Goal: Browse casually: Explore the website without a specific task or goal

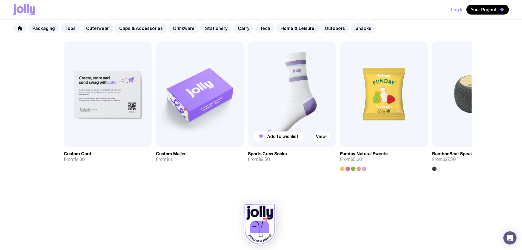
scroll to position [300, 0]
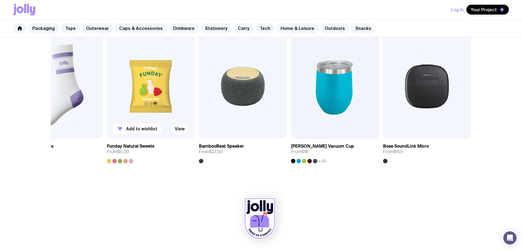
drag, startPoint x: 422, startPoint y: 118, endPoint x: 188, endPoint y: 116, distance: 233.2
click at [188, 116] on img at bounding box center [151, 86] width 88 height 105
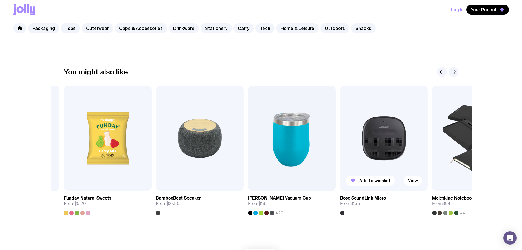
scroll to position [245, 0]
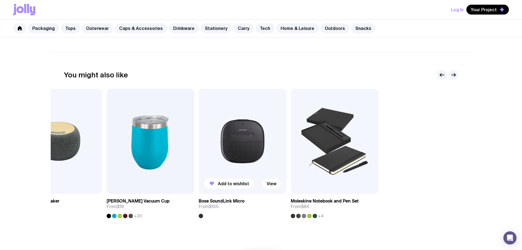
drag, startPoint x: 447, startPoint y: 165, endPoint x: 266, endPoint y: 156, distance: 181.3
click at [258, 159] on div "Add to wishlist View Custom Card From $1.30 Add to wishlist View Custom Mailer …" at bounding box center [261, 152] width 395 height 129
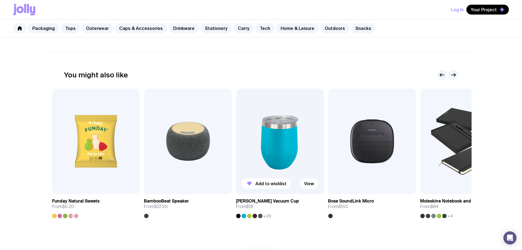
drag, startPoint x: 254, startPoint y: 155, endPoint x: 349, endPoint y: 162, distance: 95.4
click at [324, 163] on img at bounding box center [280, 140] width 88 height 105
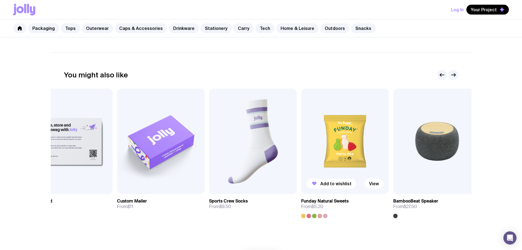
drag, startPoint x: 191, startPoint y: 148, endPoint x: 337, endPoint y: 157, distance: 146.0
click at [337, 157] on img at bounding box center [345, 140] width 88 height 105
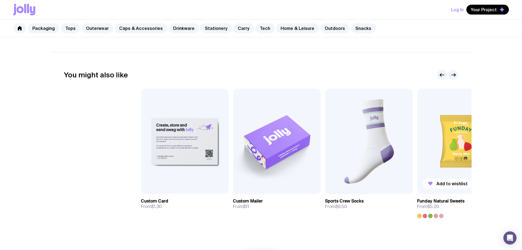
drag, startPoint x: 266, startPoint y: 154, endPoint x: 381, endPoint y: 160, distance: 115.8
click at [382, 160] on img at bounding box center [369, 140] width 88 height 105
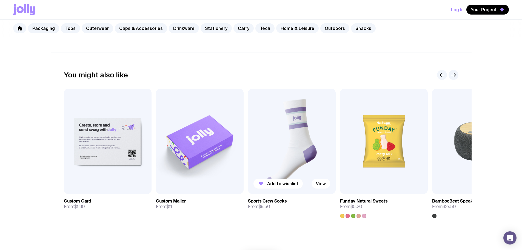
drag, startPoint x: 190, startPoint y: 148, endPoint x: 382, endPoint y: 155, distance: 191.9
click at [367, 153] on div "Add to wishlist View Custom Card From $1.30 Add to wishlist View Custom Mailer …" at bounding box center [261, 152] width 395 height 129
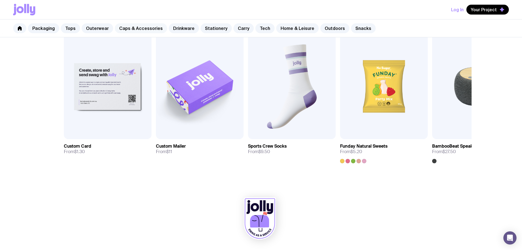
click at [139, 30] on link "Caps & Accessories" at bounding box center [141, 28] width 52 height 10
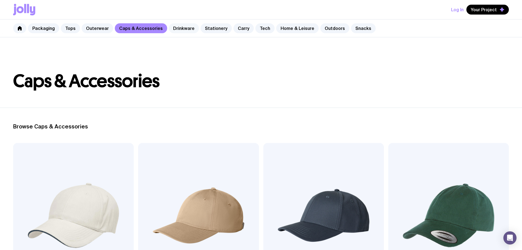
click at [182, 28] on link "Drinkware" at bounding box center [184, 28] width 30 height 10
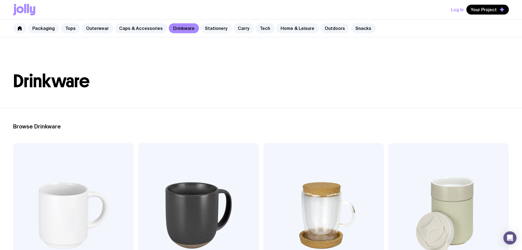
click at [213, 28] on link "Stationery" at bounding box center [216, 28] width 31 height 10
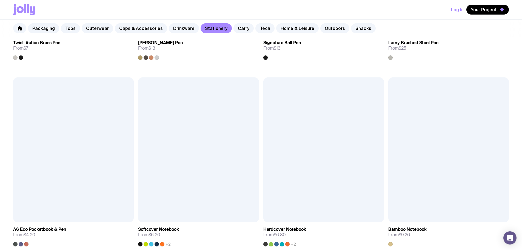
scroll to position [575, 0]
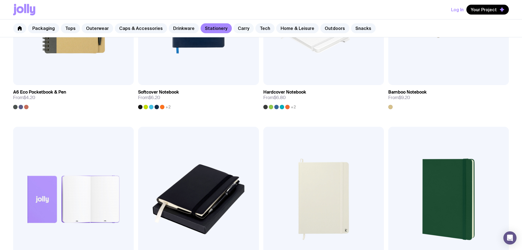
click at [234, 29] on link "Carry" at bounding box center [243, 28] width 20 height 10
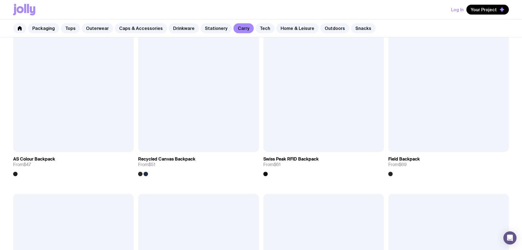
scroll to position [329, 0]
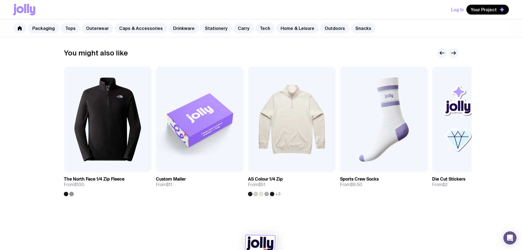
scroll to position [274, 0]
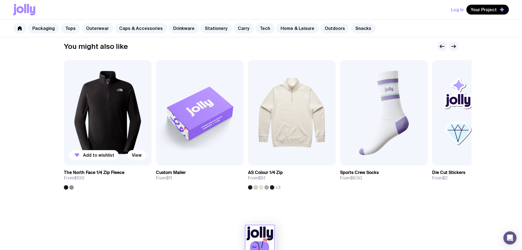
click at [88, 130] on img at bounding box center [108, 112] width 88 height 105
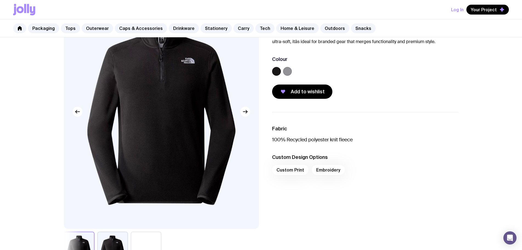
scroll to position [55, 0]
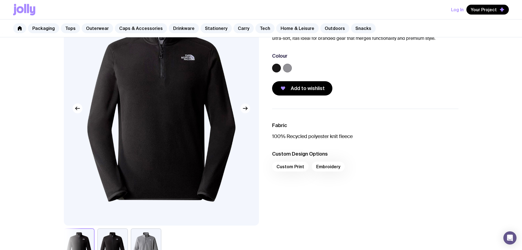
click at [246, 108] on icon "button" at bounding box center [245, 108] width 7 height 7
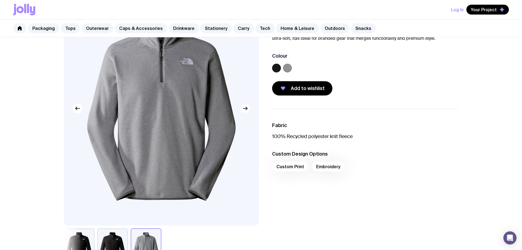
click at [246, 108] on icon "button" at bounding box center [245, 108] width 7 height 7
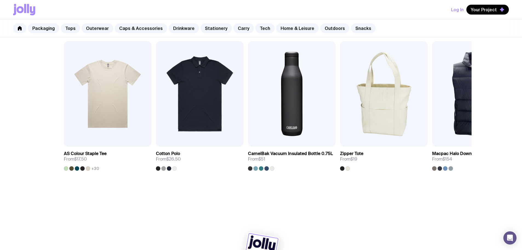
scroll to position [341, 0]
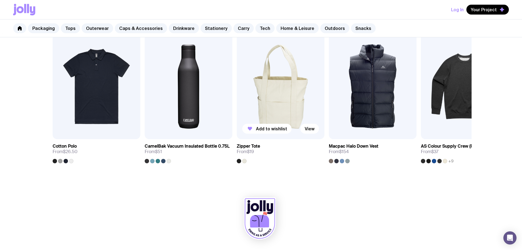
drag, startPoint x: 396, startPoint y: 105, endPoint x: 293, endPoint y: 106, distance: 103.3
click at [293, 106] on img at bounding box center [281, 86] width 88 height 105
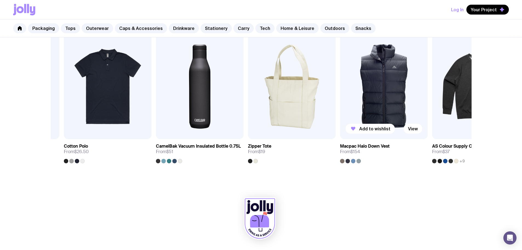
click at [365, 98] on img at bounding box center [384, 86] width 88 height 105
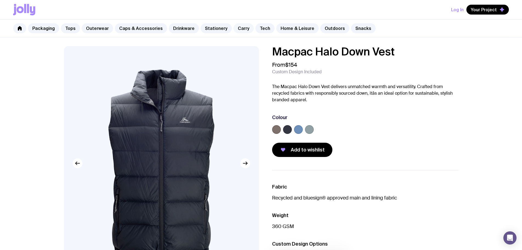
click at [233, 28] on link "Carry" at bounding box center [243, 28] width 20 height 10
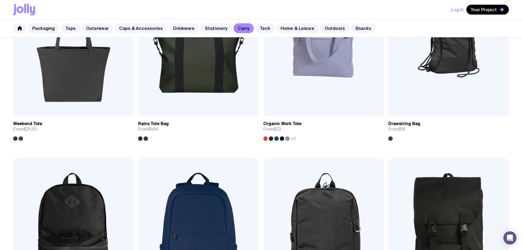
scroll to position [356, 0]
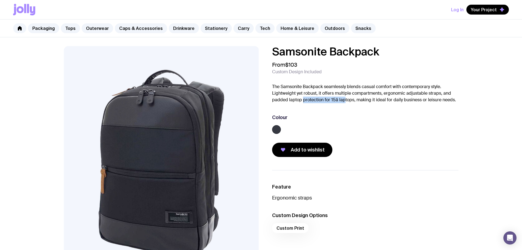
drag, startPoint x: 302, startPoint y: 99, endPoint x: 345, endPoint y: 97, distance: 42.5
click at [345, 97] on p "The Samsonite Backpack seamlessly blends casual comfort with contemporary style…" at bounding box center [365, 93] width 186 height 20
drag, startPoint x: 355, startPoint y: 111, endPoint x: 370, endPoint y: 136, distance: 30.0
click at [355, 112] on div "Samsonite Backpack From $103 Custom Design Included The Samsonite Backpack seam…" at bounding box center [365, 101] width 186 height 111
click at [196, 107] on img at bounding box center [161, 163] width 195 height 234
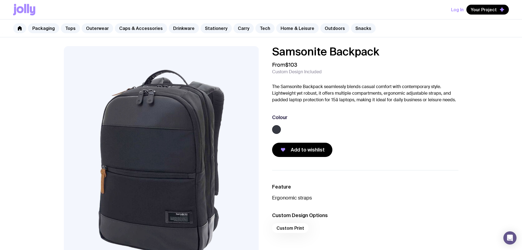
click at [277, 128] on label at bounding box center [276, 129] width 9 height 9
click at [0, 0] on input "radio" at bounding box center [0, 0] width 0 height 0
click at [293, 25] on link "Home & Leisure" at bounding box center [297, 28] width 42 height 10
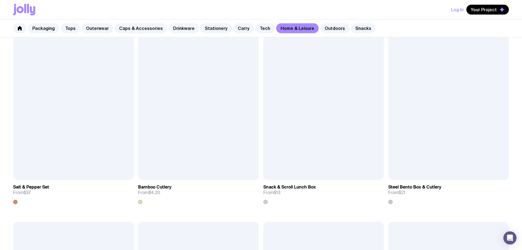
scroll to position [658, 0]
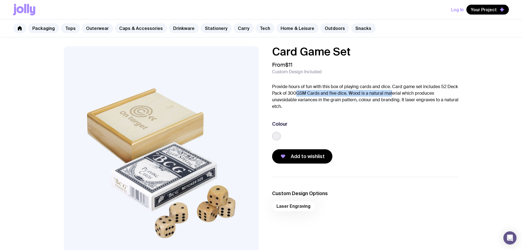
drag, startPoint x: 298, startPoint y: 96, endPoint x: 391, endPoint y: 95, distance: 93.2
click at [391, 95] on p "Provide hours of fun with this box of playing cards and dice. Card game set inc…" at bounding box center [365, 96] width 186 height 26
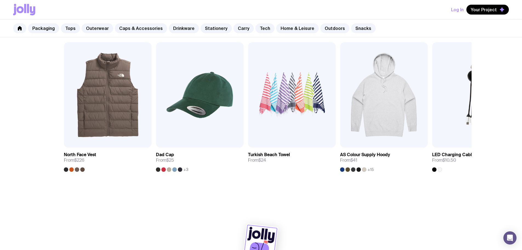
scroll to position [300, 0]
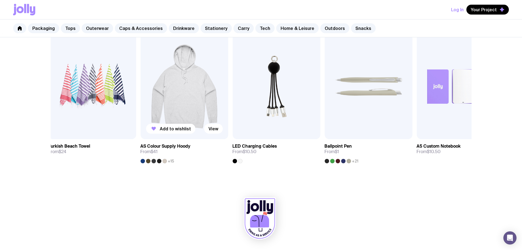
drag, startPoint x: 375, startPoint y: 89, endPoint x: 174, endPoint y: 114, distance: 202.1
click at [174, 114] on img at bounding box center [184, 86] width 88 height 105
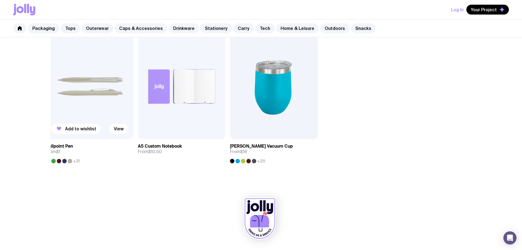
drag, startPoint x: 418, startPoint y: 95, endPoint x: 67, endPoint y: 111, distance: 351.3
click at [67, 111] on div "Add to wishlist View North Face Vest From $226 Add to wishlist View Dad Cap Fro…" at bounding box center [261, 98] width 395 height 129
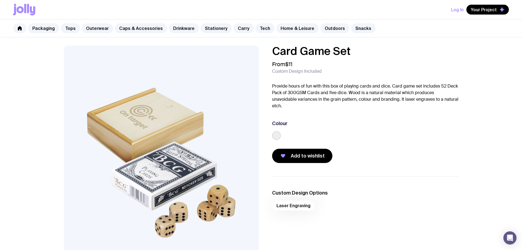
scroll to position [0, 0]
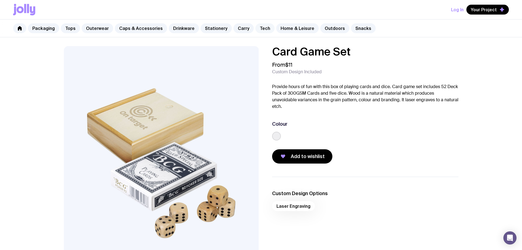
click at [257, 31] on link "Tech" at bounding box center [264, 28] width 19 height 10
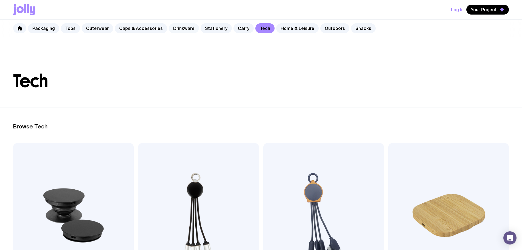
click at [173, 29] on link "Drinkware" at bounding box center [184, 28] width 30 height 10
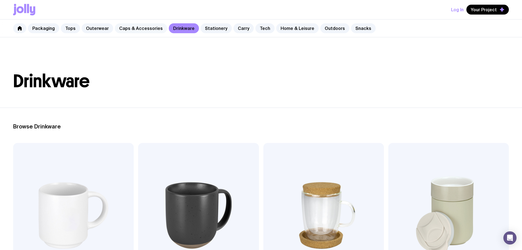
click at [120, 27] on link "Caps & Accessories" at bounding box center [141, 28] width 52 height 10
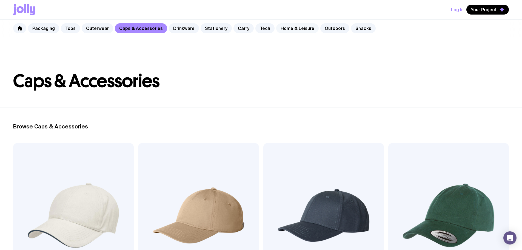
click at [293, 30] on link "Home & Leisure" at bounding box center [297, 28] width 42 height 10
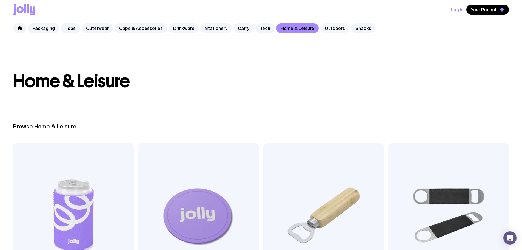
click at [321, 30] on link "Outdoors" at bounding box center [334, 28] width 29 height 10
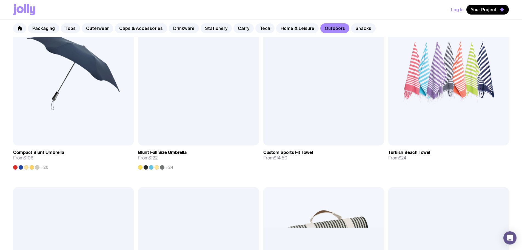
scroll to position [55, 0]
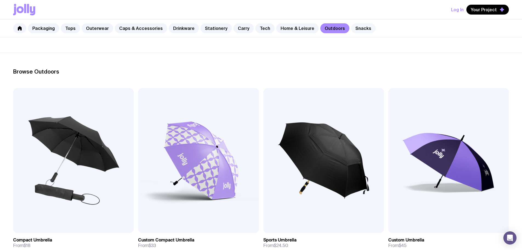
click at [356, 28] on link "Snacks" at bounding box center [363, 28] width 25 height 10
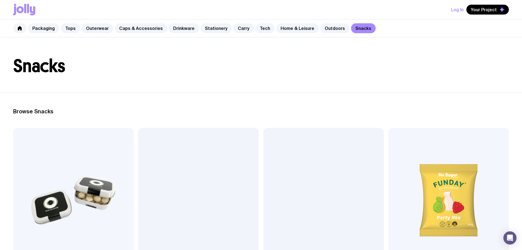
scroll to position [27, 0]
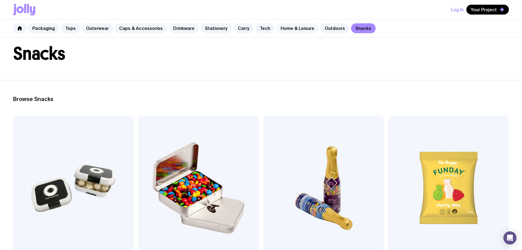
click at [301, 30] on link "Home & Leisure" at bounding box center [297, 28] width 42 height 10
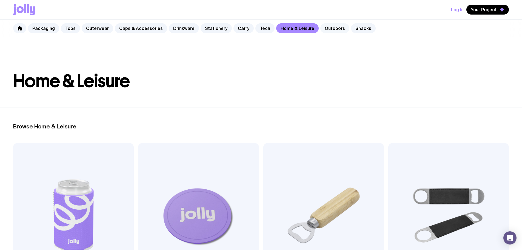
click at [333, 29] on link "Outdoors" at bounding box center [334, 28] width 29 height 10
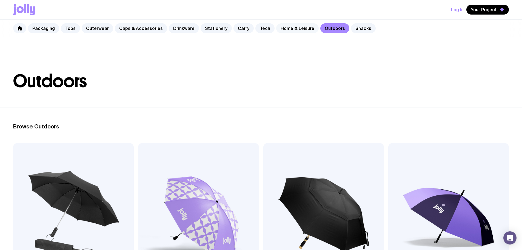
click at [298, 29] on link "Home & Leisure" at bounding box center [297, 28] width 42 height 10
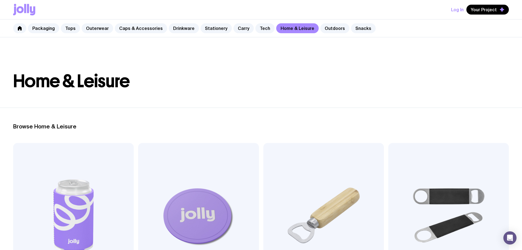
click at [388, 197] on img at bounding box center [448, 215] width 121 height 145
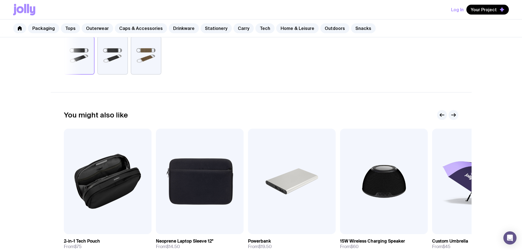
scroll to position [274, 0]
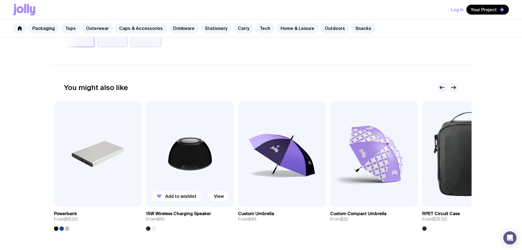
drag, startPoint x: 364, startPoint y: 154, endPoint x: 170, endPoint y: 155, distance: 194.0
click at [170, 155] on img at bounding box center [190, 153] width 88 height 105
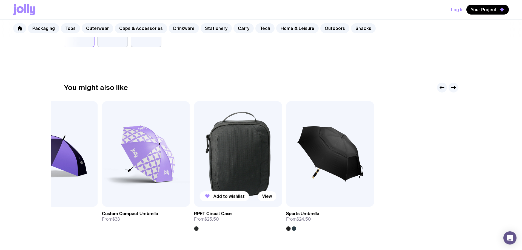
drag, startPoint x: 408, startPoint y: 155, endPoint x: 230, endPoint y: 157, distance: 178.1
click at [230, 157] on img at bounding box center [238, 153] width 88 height 105
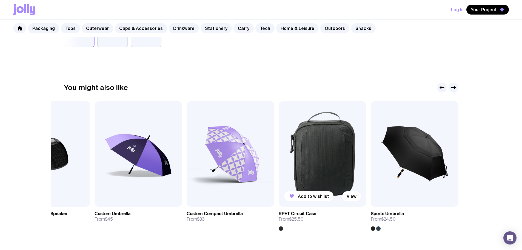
drag, startPoint x: 142, startPoint y: 132, endPoint x: 310, endPoint y: 134, distance: 167.7
click at [310, 134] on div "Add to wishlist View 2-in-1 Tech Pouch From $75 Add to wishlist View Neoprene L…" at bounding box center [261, 165] width 395 height 129
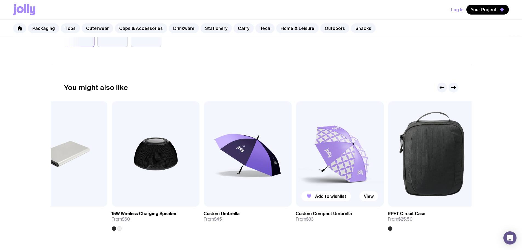
drag, startPoint x: 219, startPoint y: 138, endPoint x: 330, endPoint y: 138, distance: 111.0
click at [330, 138] on img at bounding box center [340, 153] width 88 height 105
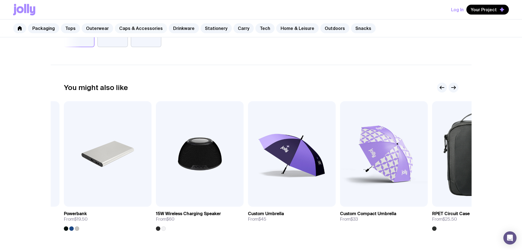
click at [131, 28] on link "Caps & Accessories" at bounding box center [141, 28] width 52 height 10
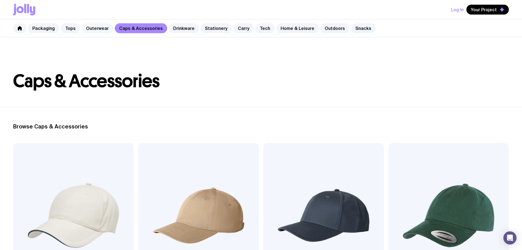
click at [93, 29] on link "Outerwear" at bounding box center [98, 28] width 32 height 10
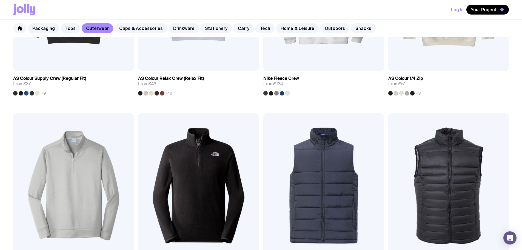
scroll to position [185, 0]
